Goal: Book appointment/travel/reservation

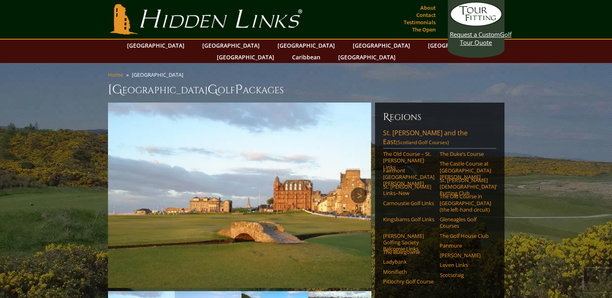
click at [359, 188] on link "Next" at bounding box center [358, 196] width 16 height 16
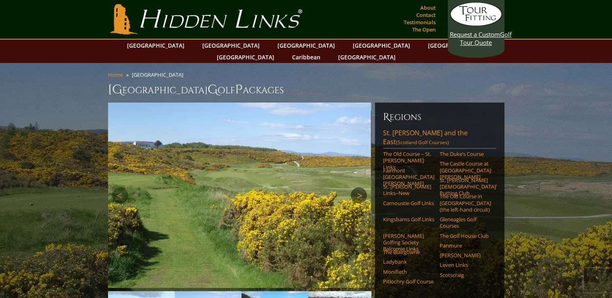
click at [359, 188] on link "Next" at bounding box center [358, 196] width 16 height 16
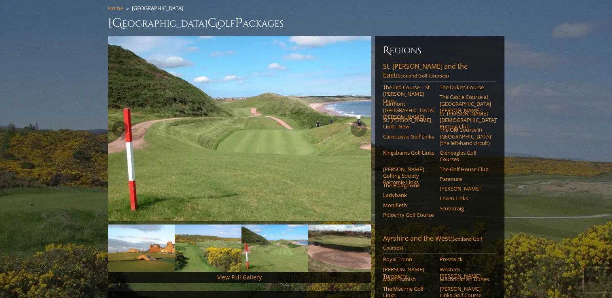
scroll to position [81, 0]
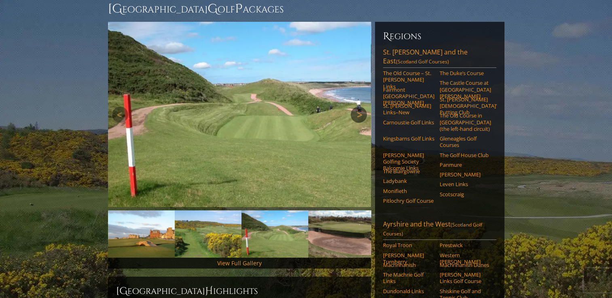
click at [360, 107] on link "Next" at bounding box center [358, 115] width 16 height 16
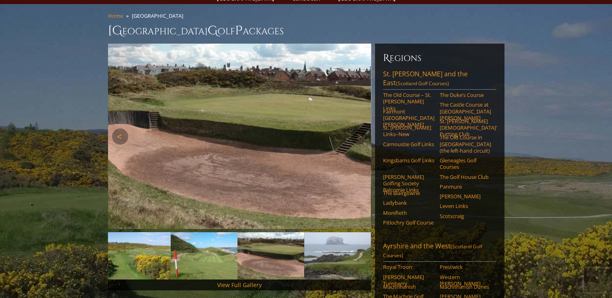
scroll to position [40, 0]
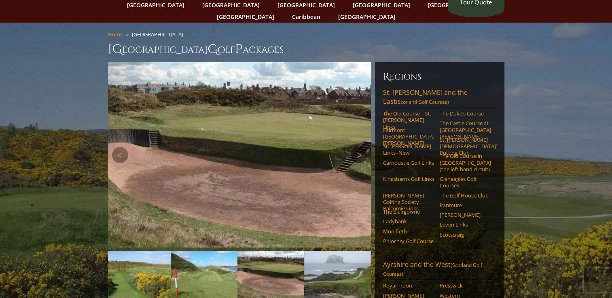
click at [359, 147] on link "Next" at bounding box center [358, 155] width 16 height 16
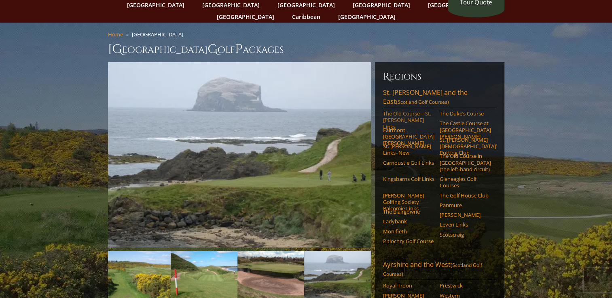
click at [393, 110] on link "The Old Course – St. [PERSON_NAME] Links" at bounding box center [408, 120] width 51 height 20
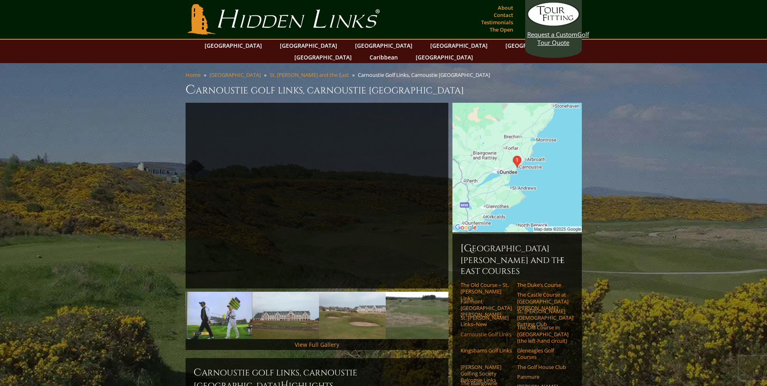
click at [471, 331] on link "Carnoustie Golf Links" at bounding box center [485, 334] width 51 height 6
